Goal: Task Accomplishment & Management: Manage account settings

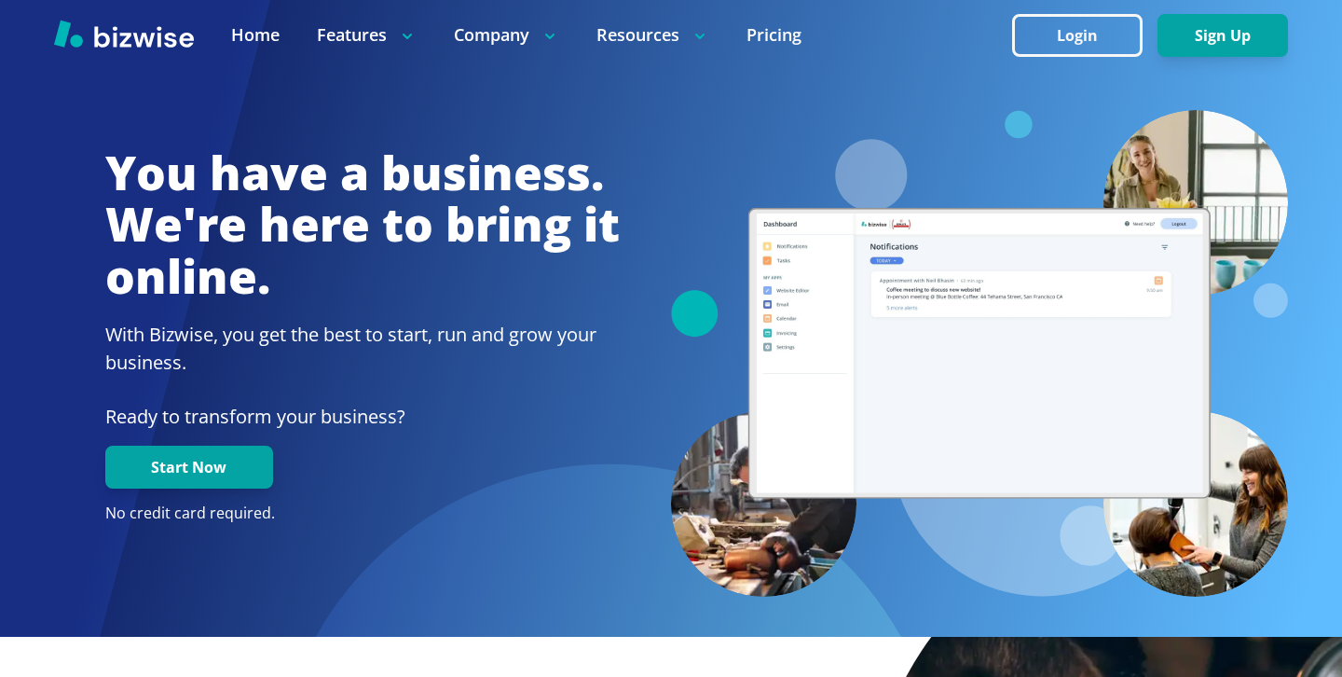
click at [1062, 8] on div at bounding box center [671, 35] width 1342 height 70
click at [1063, 37] on button "Login" at bounding box center [1077, 35] width 130 height 43
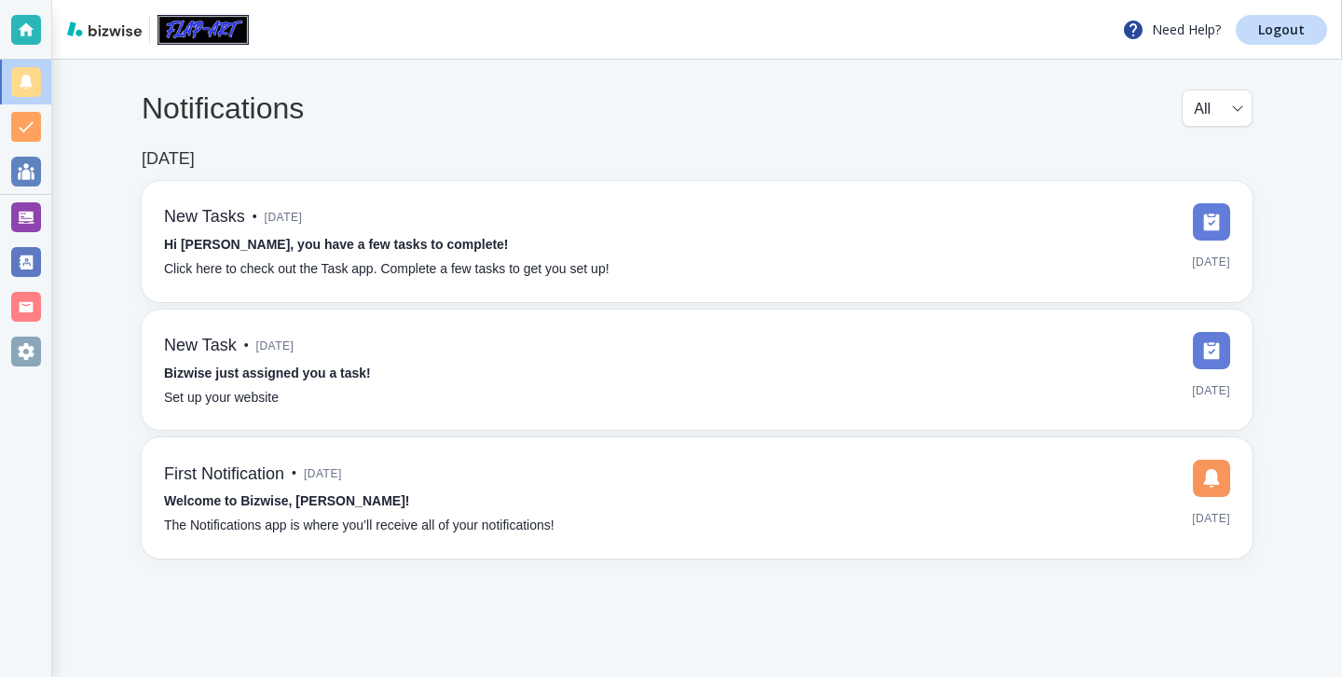
click at [1311, 47] on div "Need Help? Logout" at bounding box center [697, 30] width 1290 height 60
click at [1311, 42] on link "Logout" at bounding box center [1281, 30] width 91 height 30
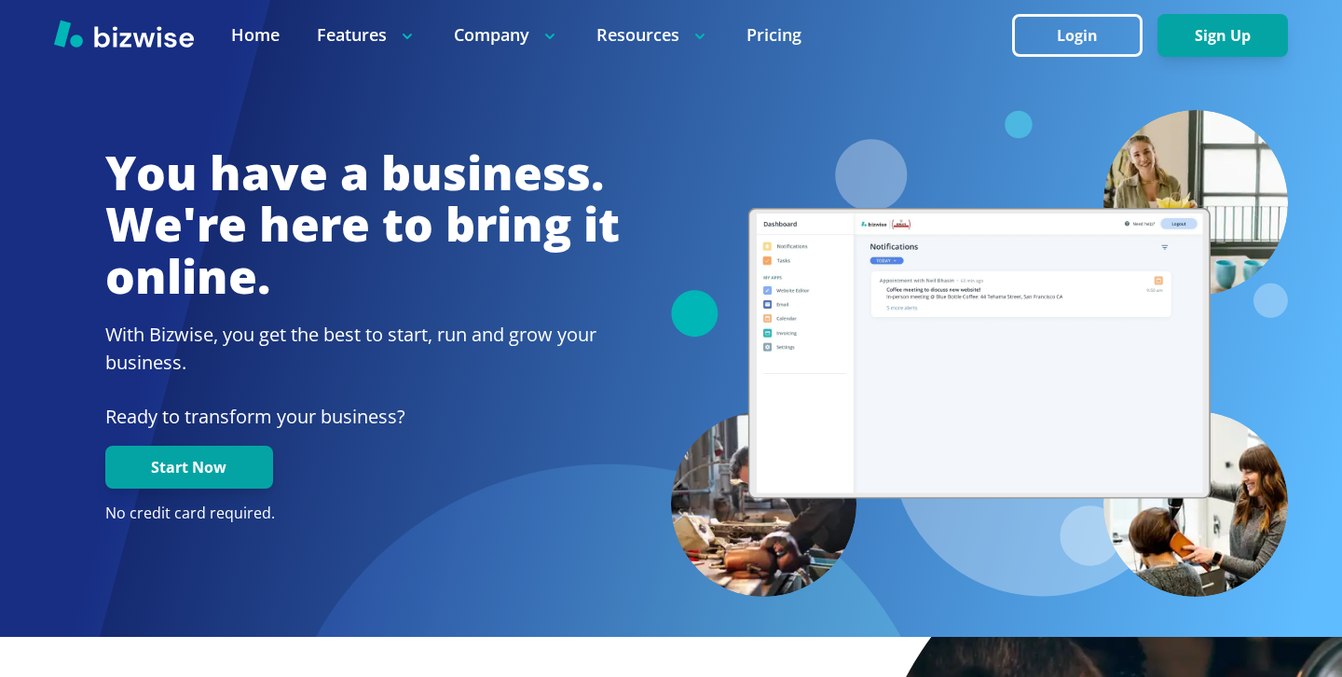
click at [1072, 34] on button "Login" at bounding box center [1077, 35] width 130 height 43
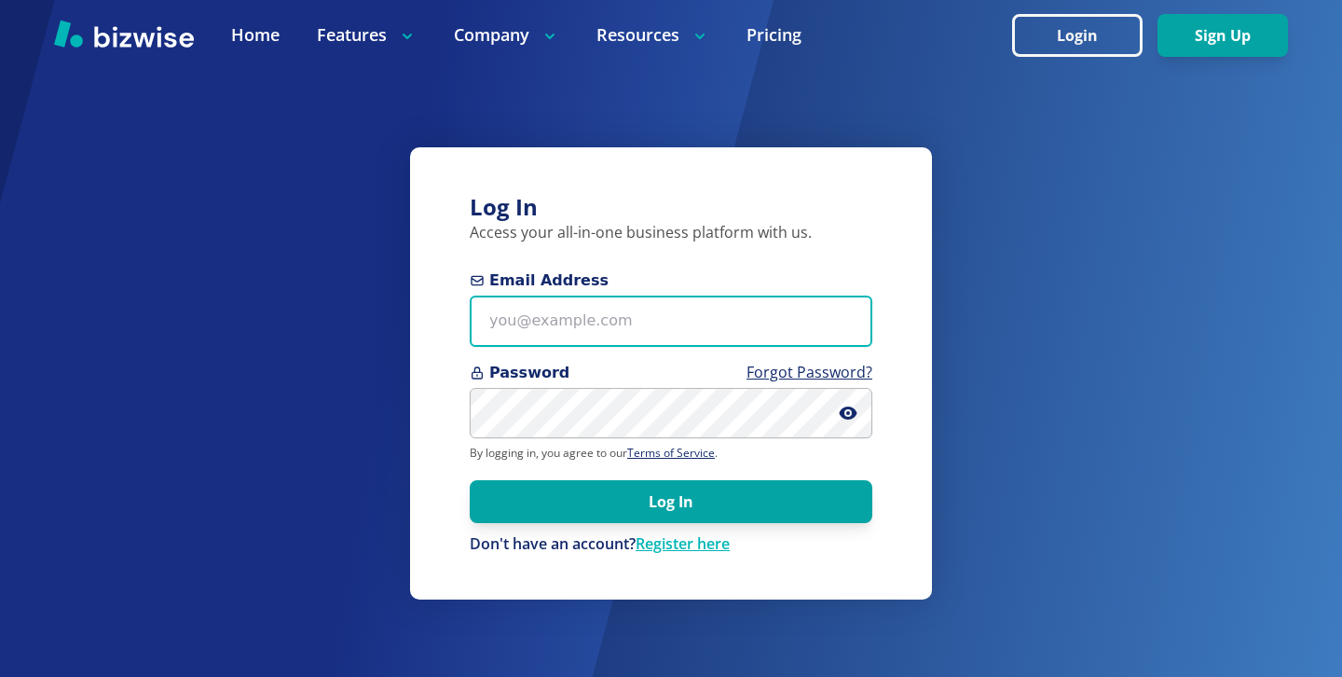
click at [642, 317] on input "Email Address" at bounding box center [671, 320] width 403 height 51
paste input "bill.dunnington@gmail.com"
type input "bill.dunnington@gmail.com"
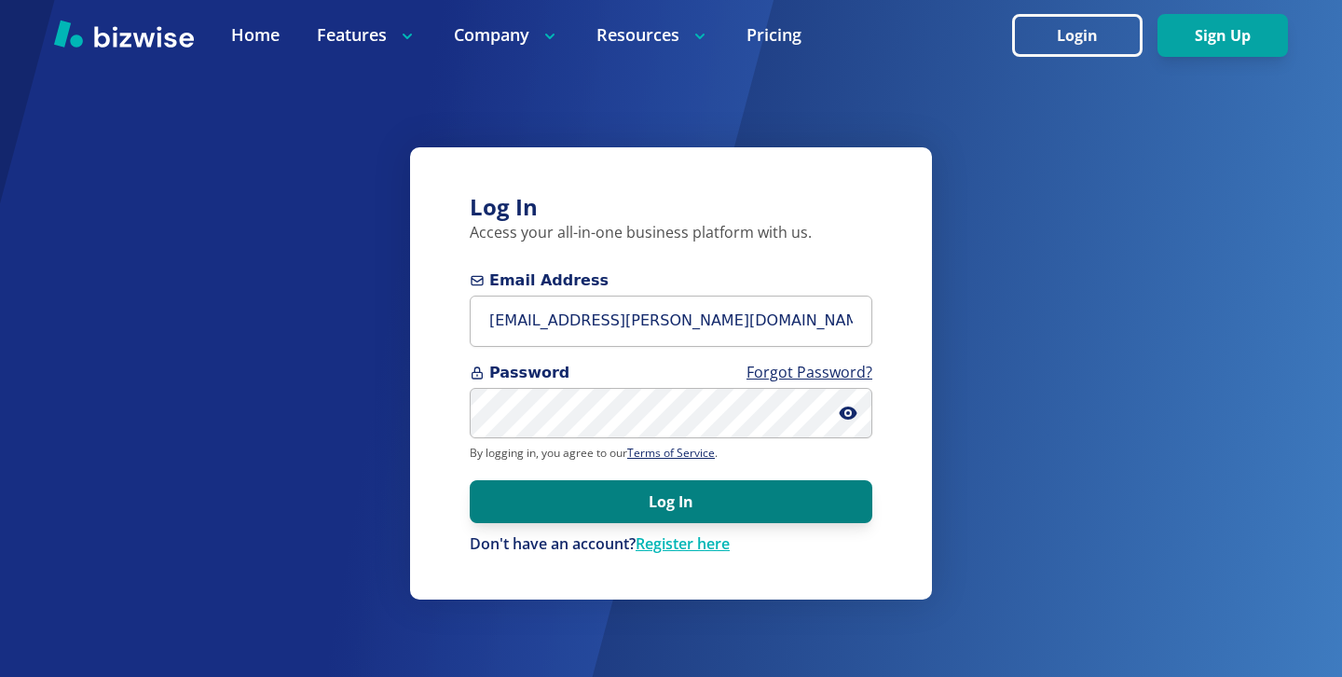
click at [549, 517] on button "Log In" at bounding box center [671, 501] width 403 height 43
